Goal: Information Seeking & Learning: Learn about a topic

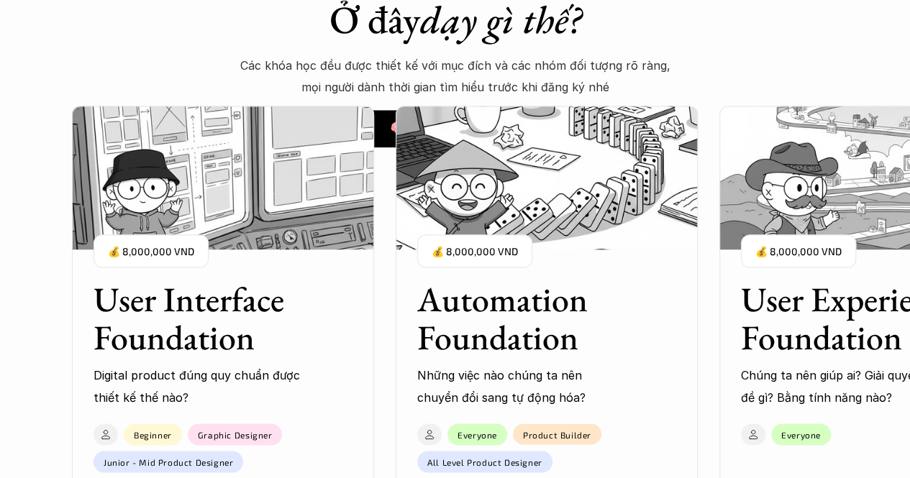
scroll to position [1184, 0]
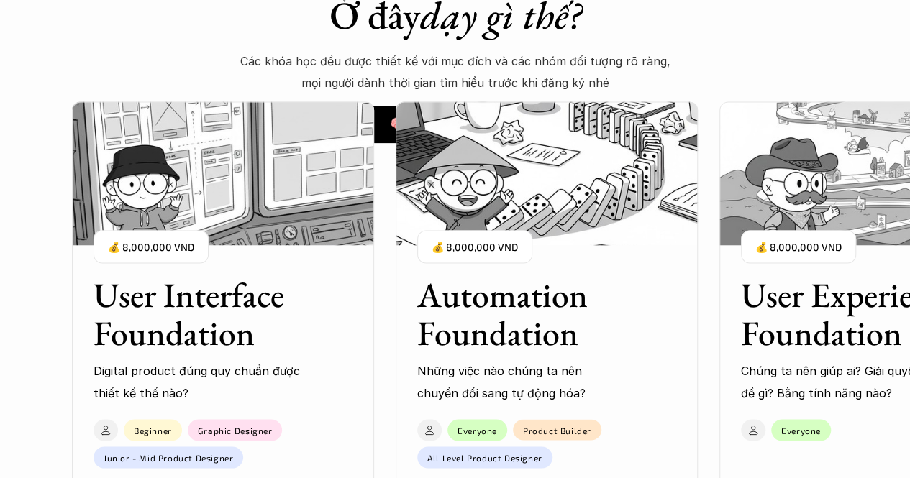
click at [803, 299] on h3 "User Experience Foundation" at bounding box center [852, 314] width 223 height 76
click at [781, 324] on h3 "User Experience Foundation" at bounding box center [852, 314] width 223 height 76
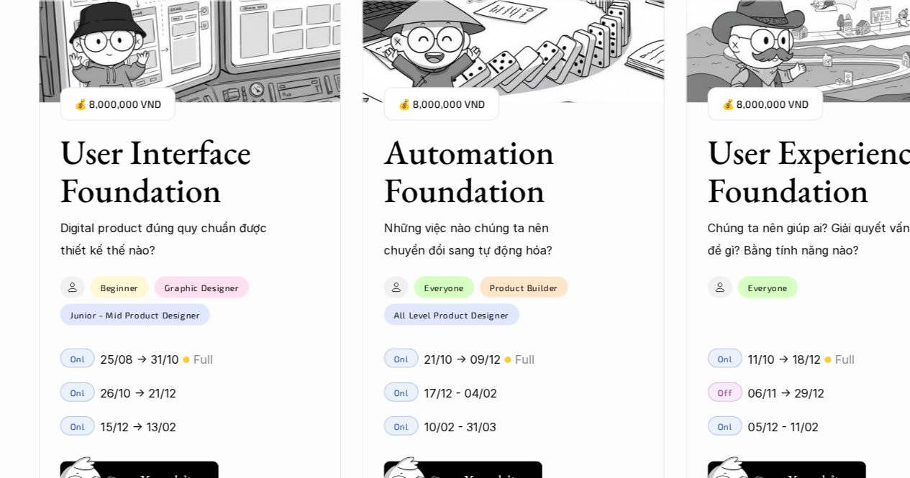
scroll to position [1352, 0]
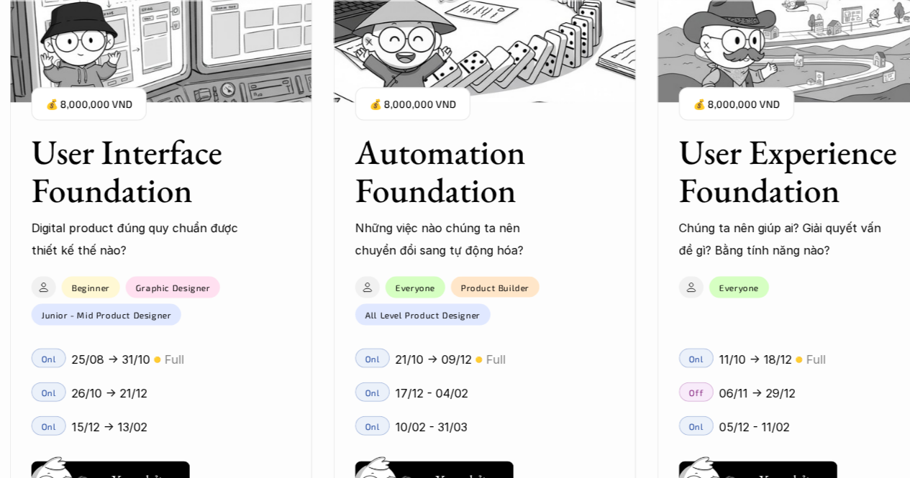
click at [738, 391] on p "06/11 -> 29/12" at bounding box center [757, 393] width 76 height 22
click at [693, 396] on p "Off" at bounding box center [696, 392] width 14 height 10
click at [696, 389] on p "Off" at bounding box center [696, 392] width 14 height 10
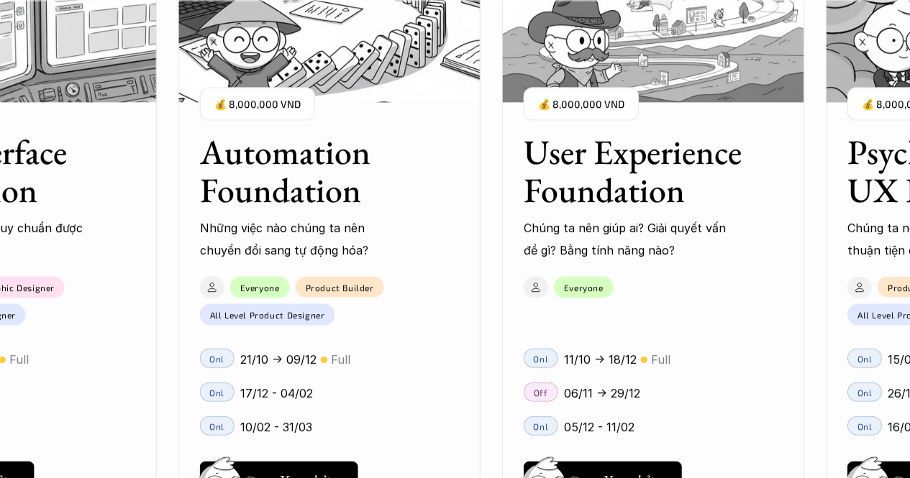
scroll to position [2126, 0]
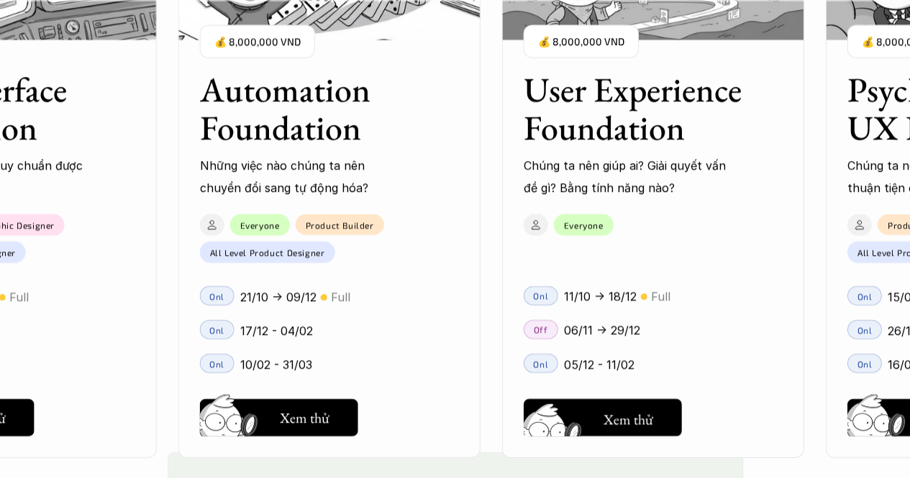
click at [606, 410] on h5 "Xem thử" at bounding box center [629, 420] width 50 height 20
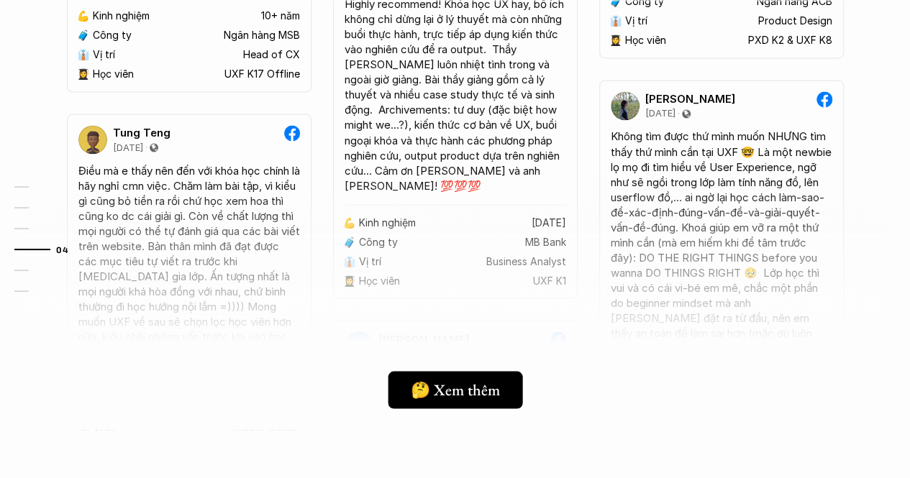
scroll to position [3949, 0]
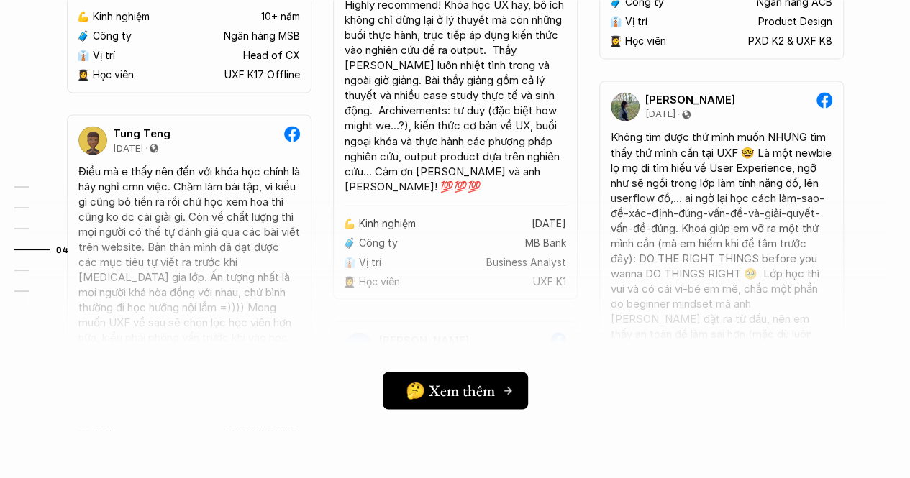
click at [414, 381] on h5 "🤔 Xem thêm" at bounding box center [450, 390] width 89 height 19
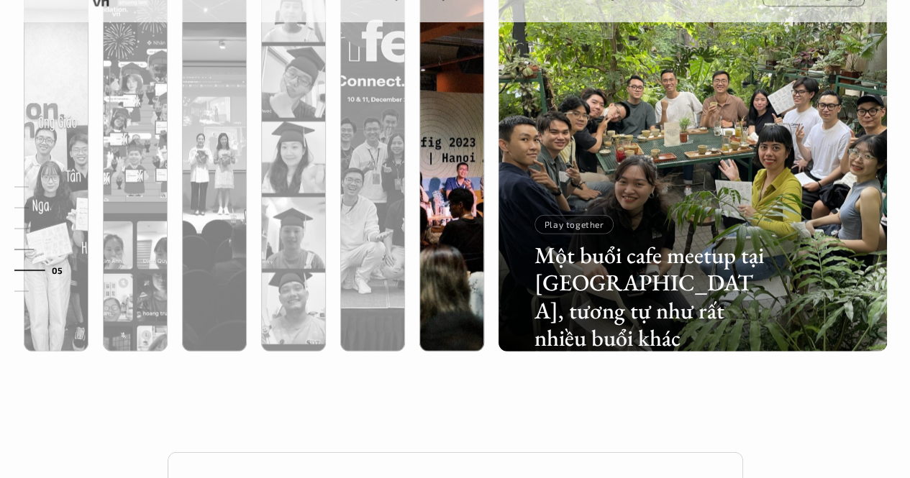
scroll to position [4635, 0]
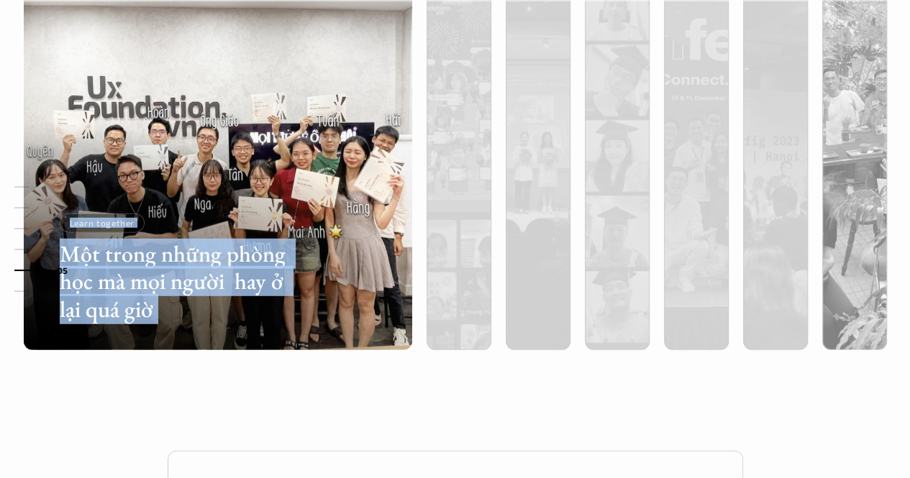
drag, startPoint x: 485, startPoint y: 224, endPoint x: 217, endPoint y: 340, distance: 291.6
click at [217, 340] on div "Một trong những phòng học mà mọi người hay ở lại quá giờ Learn together" at bounding box center [455, 156] width 935 height 446
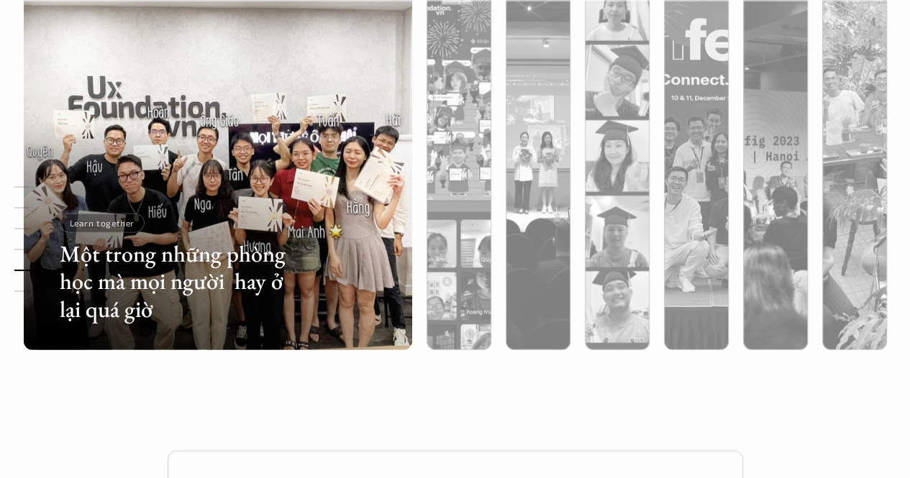
click at [217, 340] on div "Một trong những phòng học mà mọi người hay ở lại quá giờ Learn together" at bounding box center [455, 156] width 935 height 446
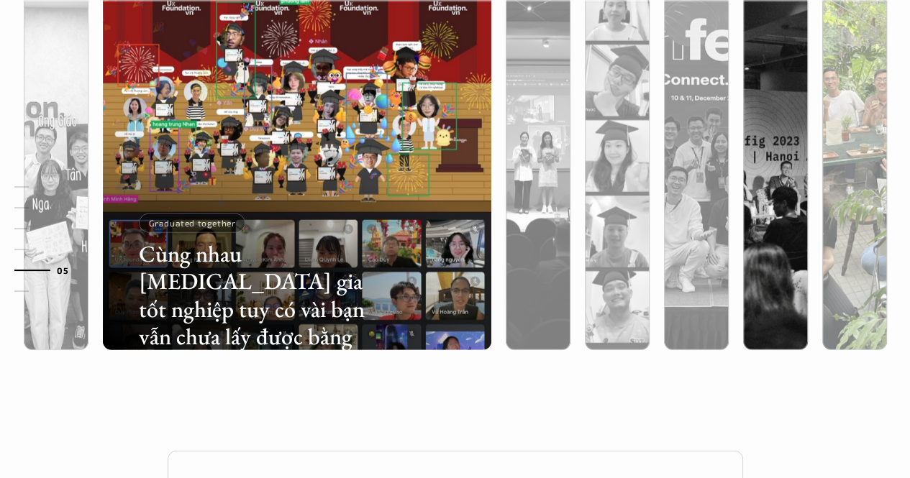
click at [855, 235] on div at bounding box center [854, 233] width 65 height 235
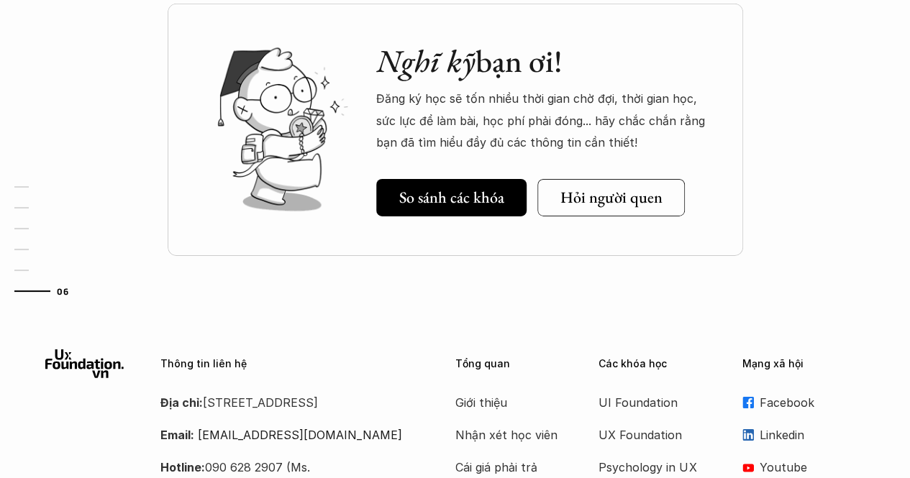
scroll to position [5085, 0]
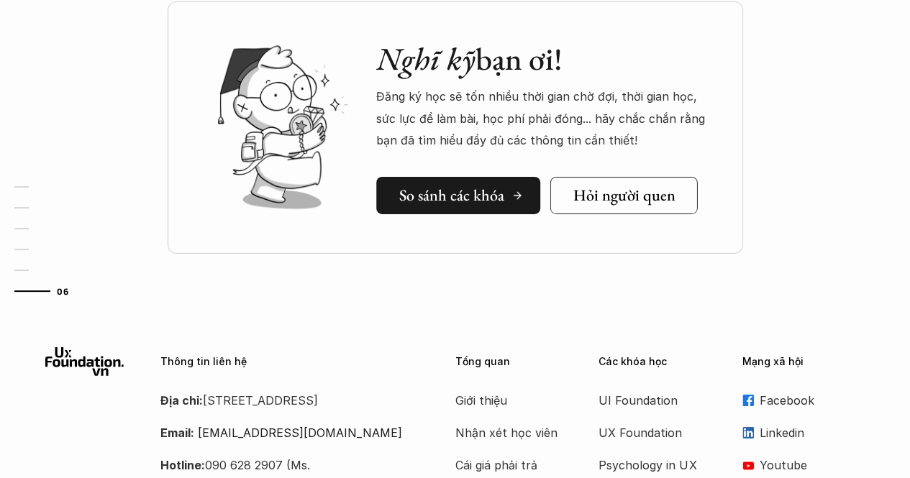
click at [460, 184] on link "So sánh các khóa" at bounding box center [458, 195] width 164 height 37
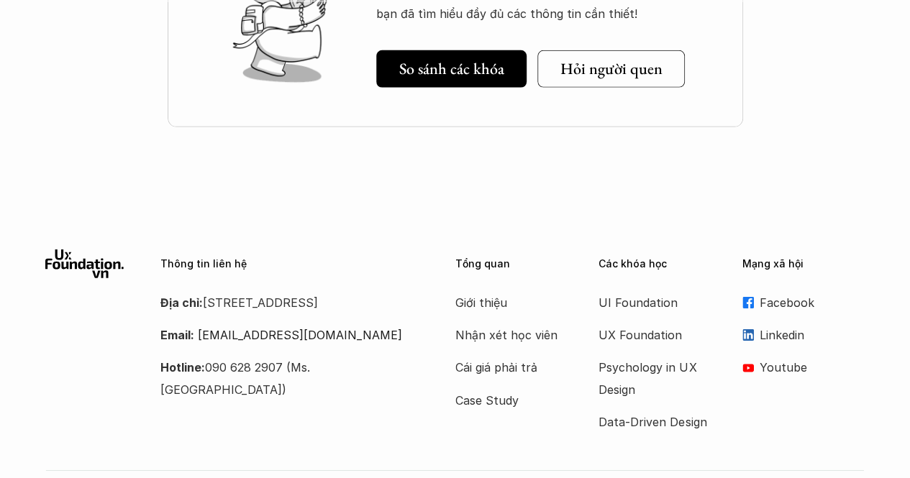
scroll to position [2240, 0]
click at [489, 391] on p "Case Study" at bounding box center [512, 402] width 115 height 22
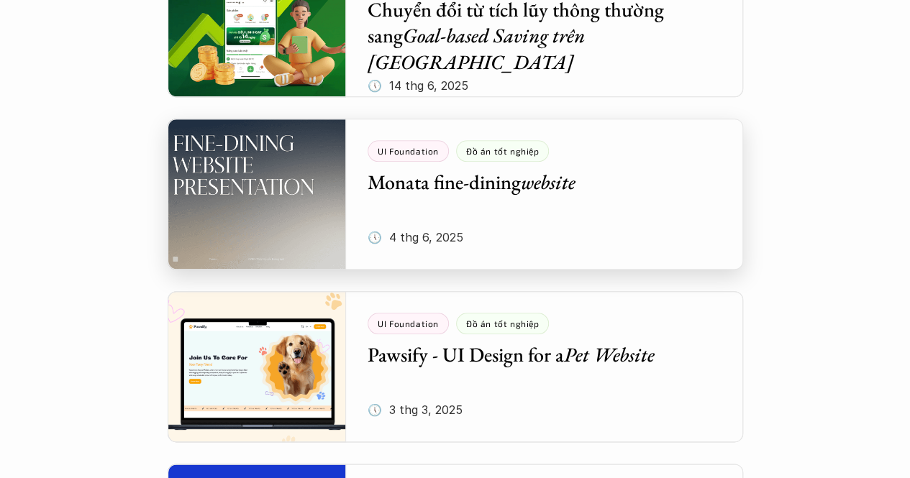
scroll to position [674, 0]
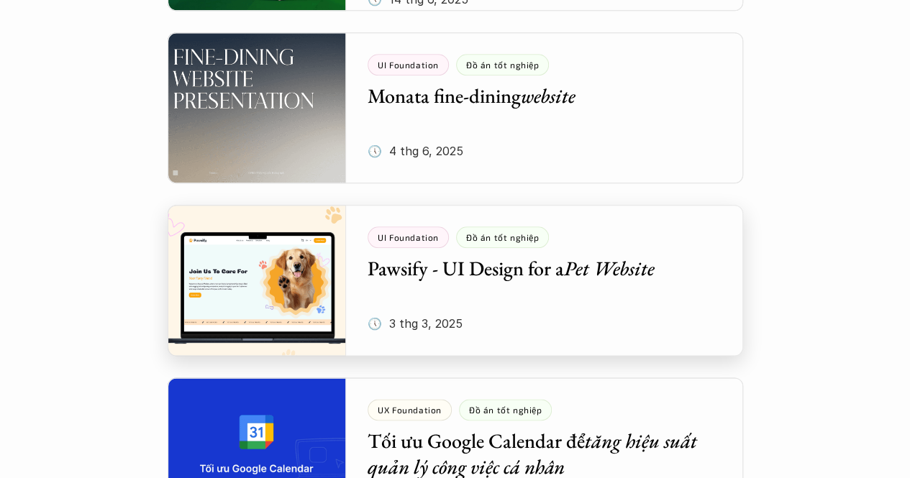
click at [494, 247] on div at bounding box center [455, 280] width 575 height 151
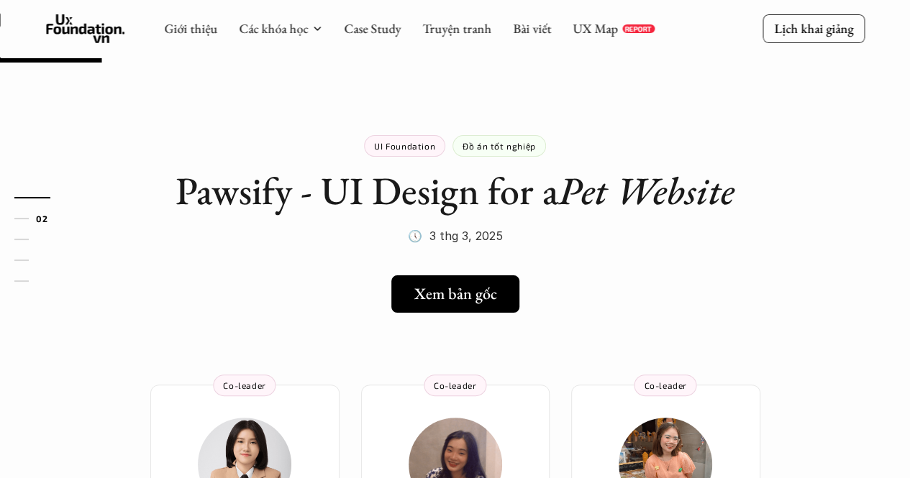
scroll to position [288, 0]
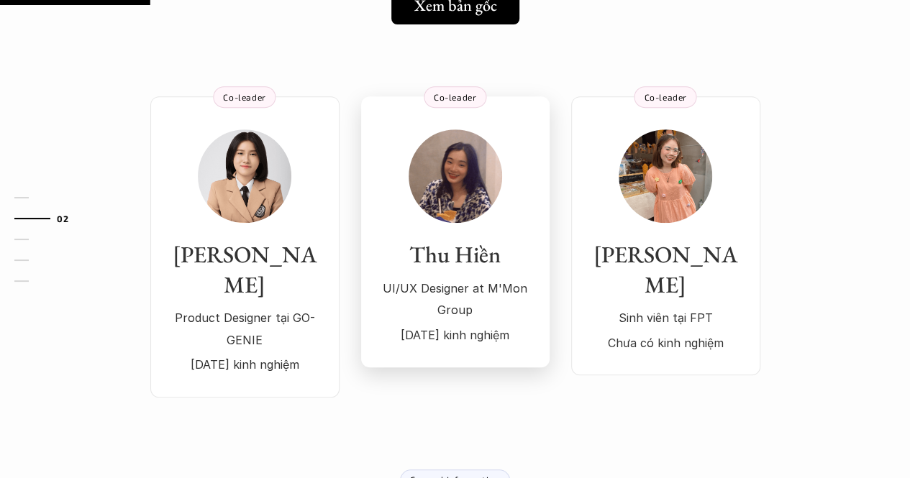
click at [543, 311] on link "Thu Hiền UI/UX Designer at M'Mon Group [DATE] kinh nghiệm Co-leader" at bounding box center [455, 231] width 188 height 271
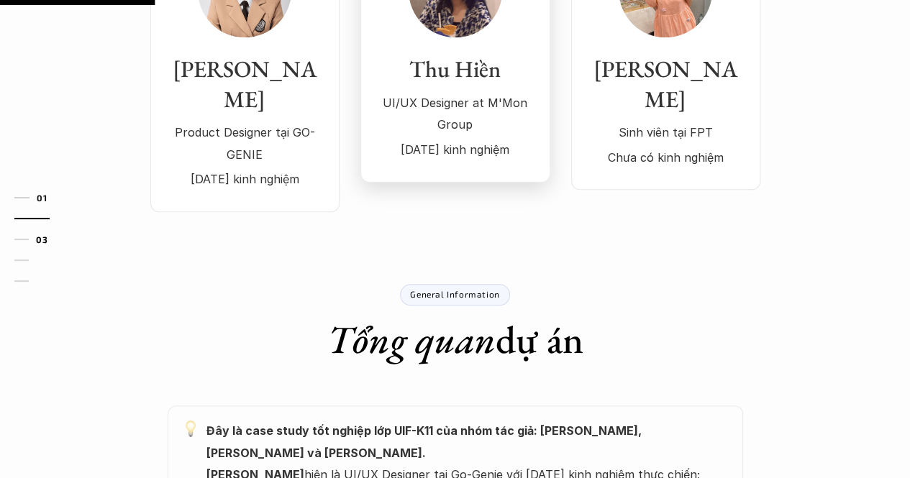
scroll to position [473, 0]
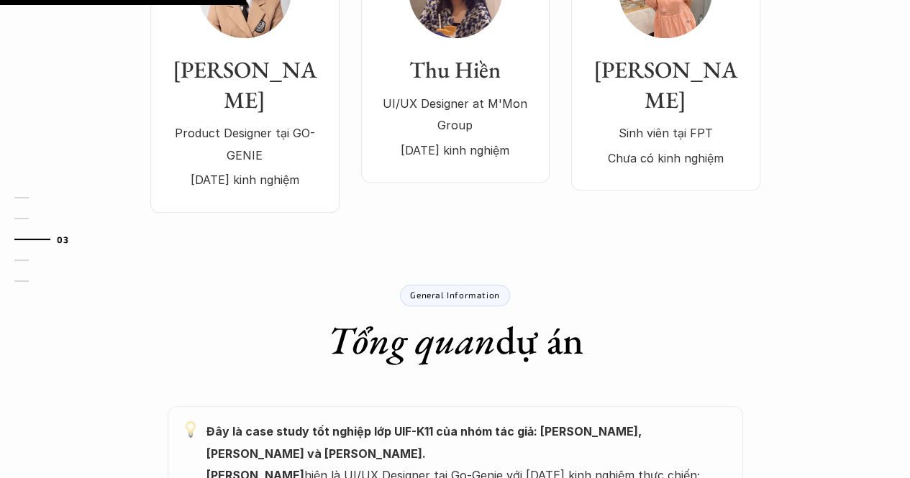
click at [416, 290] on p "General Information" at bounding box center [454, 295] width 89 height 10
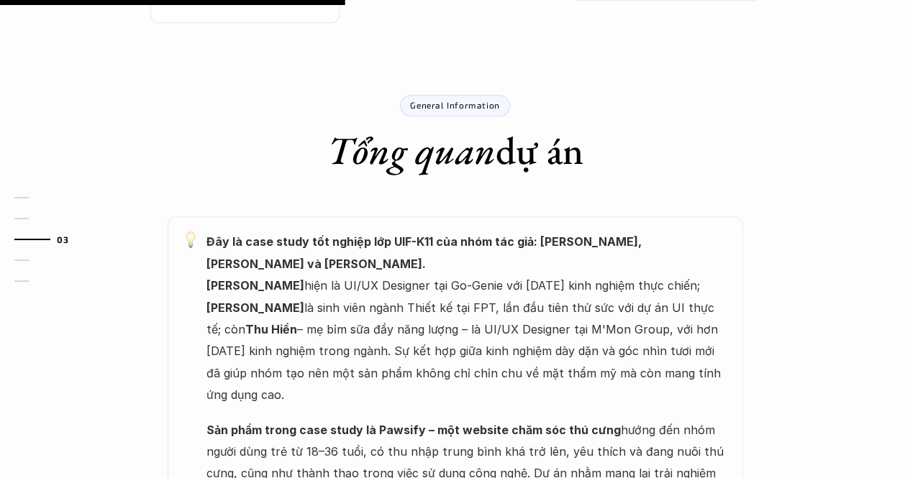
click at [416, 238] on p "Đây là case study tốt nghiệp lớp UIF-K11 của nhóm tác giả: [PERSON_NAME], [PERS…" at bounding box center [467, 318] width 522 height 175
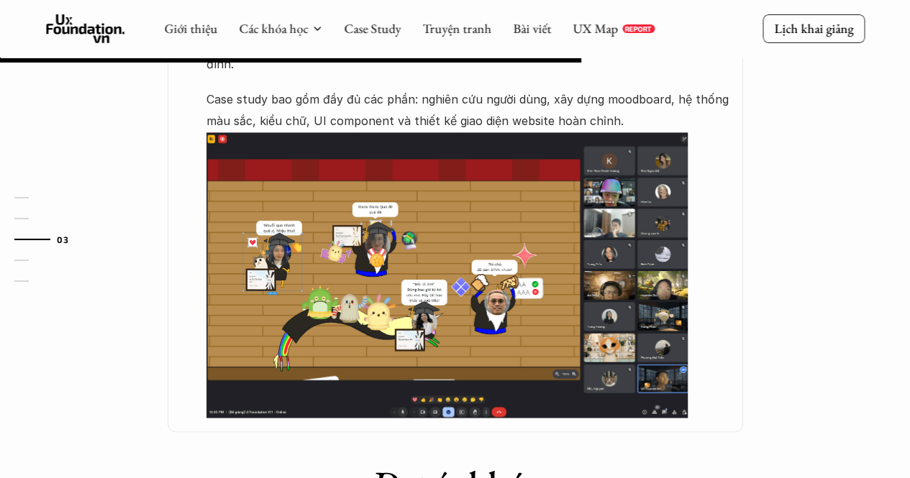
scroll to position [1117, 0]
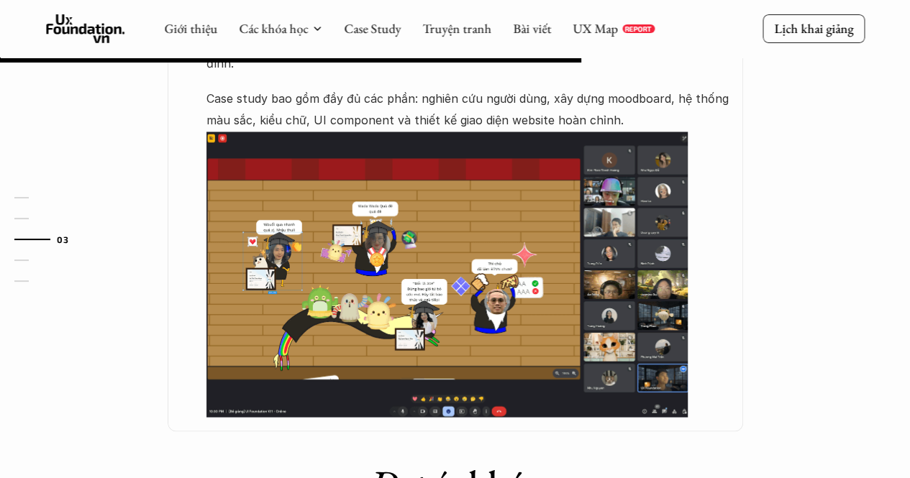
click at [447, 230] on img at bounding box center [446, 275] width 481 height 286
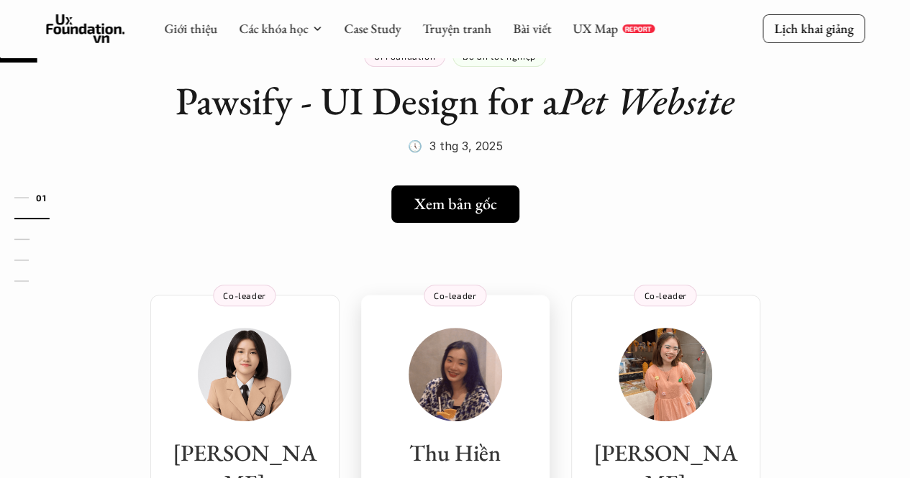
scroll to position [64, 0]
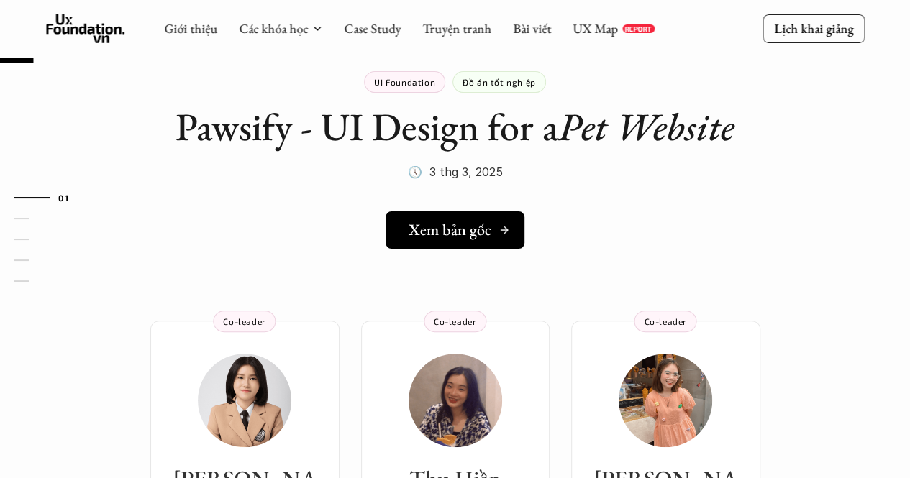
click at [452, 217] on link "Xem bản gốc" at bounding box center [455, 229] width 139 height 37
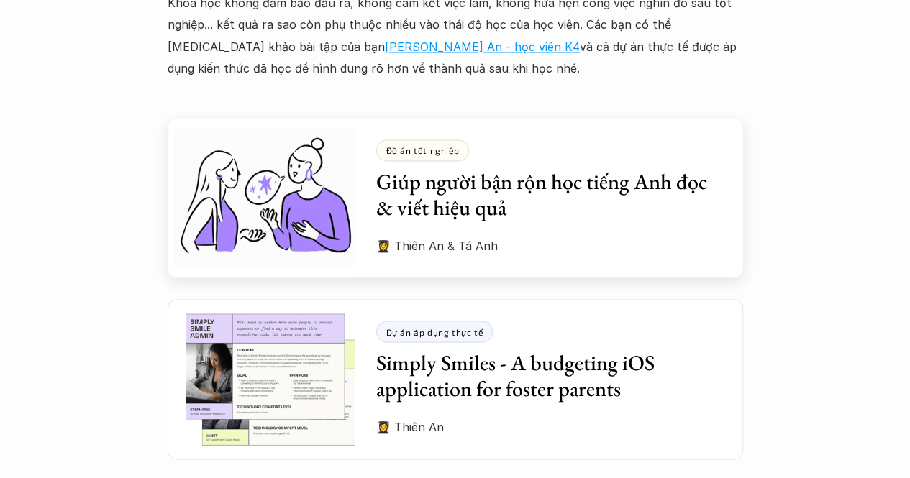
scroll to position [3976, 0]
click at [529, 176] on div "Đồ án tốt nghiệp Giúp người bận rộn học tiếng Anh đọc & viết hiệu quả 👩‍🎓 Thiên…" at bounding box center [559, 197] width 367 height 160
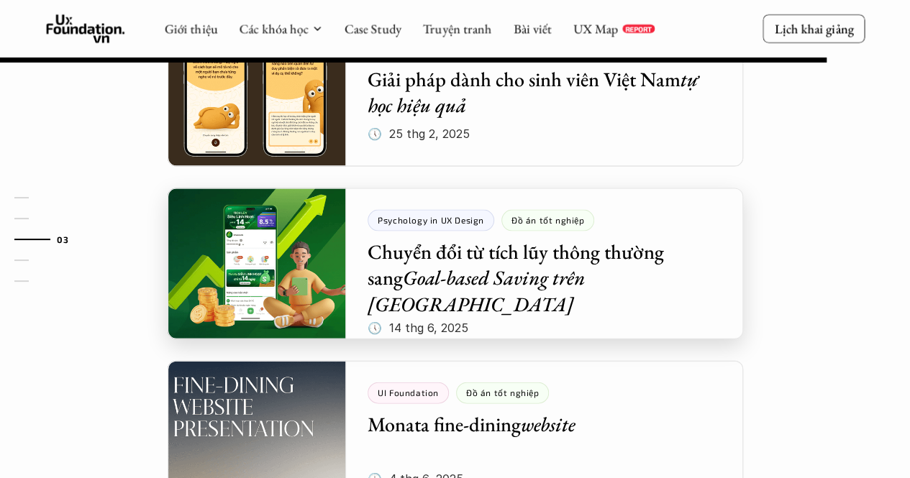
scroll to position [1253, 0]
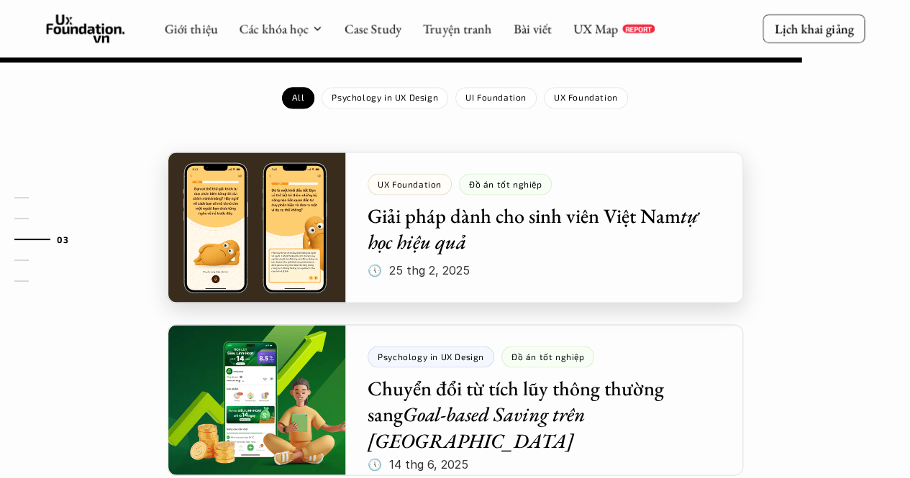
click at [497, 182] on div at bounding box center [455, 227] width 575 height 151
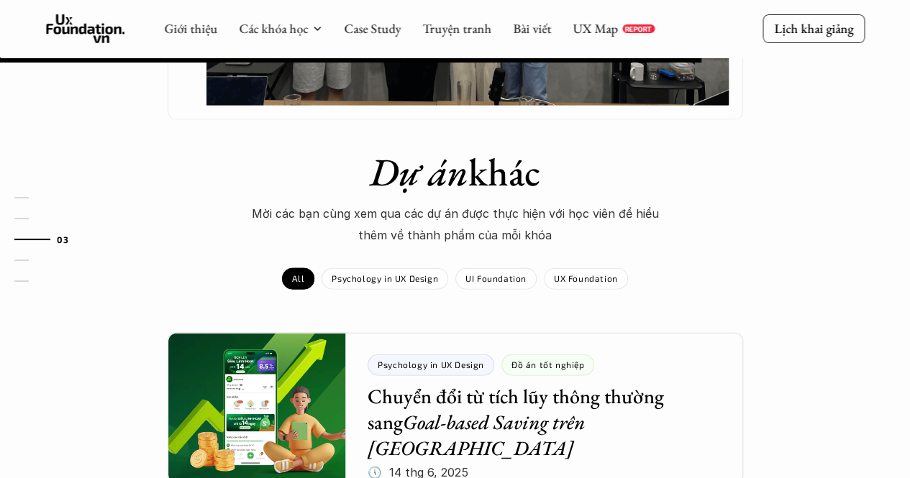
scroll to position [1541, 0]
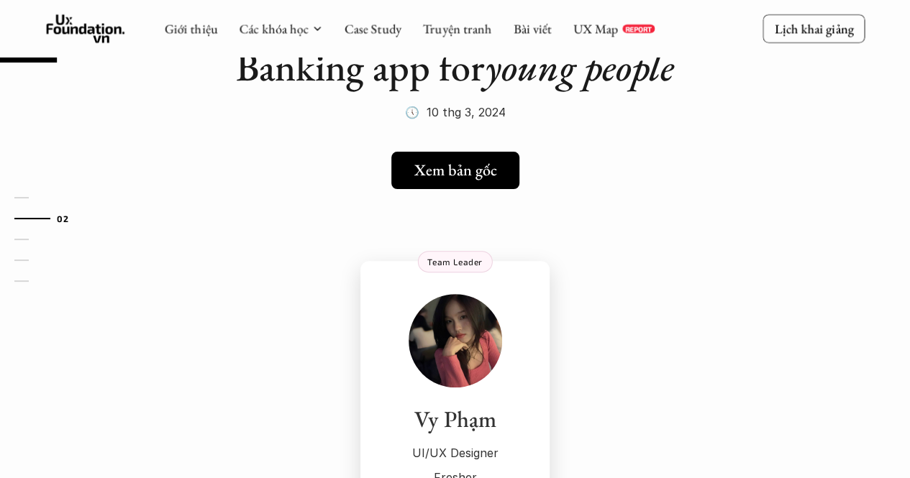
scroll to position [100, 0]
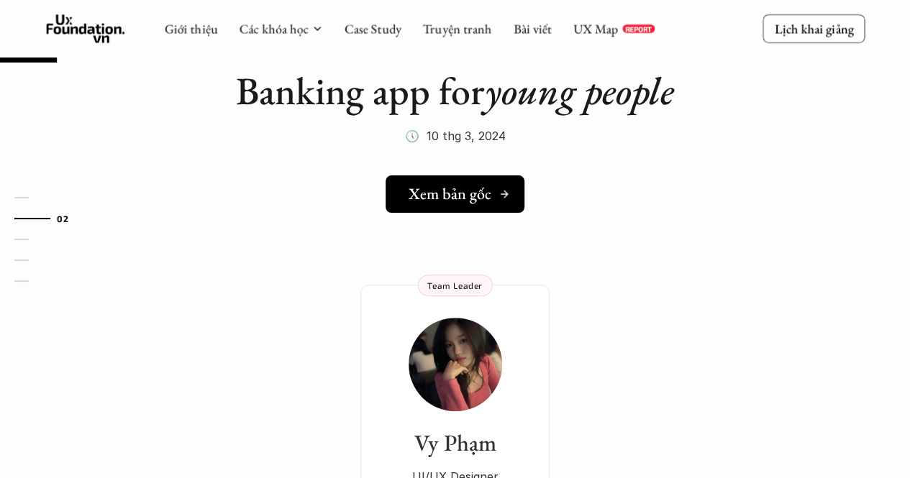
click at [475, 185] on h5 "Xem bản gốc" at bounding box center [450, 194] width 83 height 19
